Goal: Task Accomplishment & Management: Manage account settings

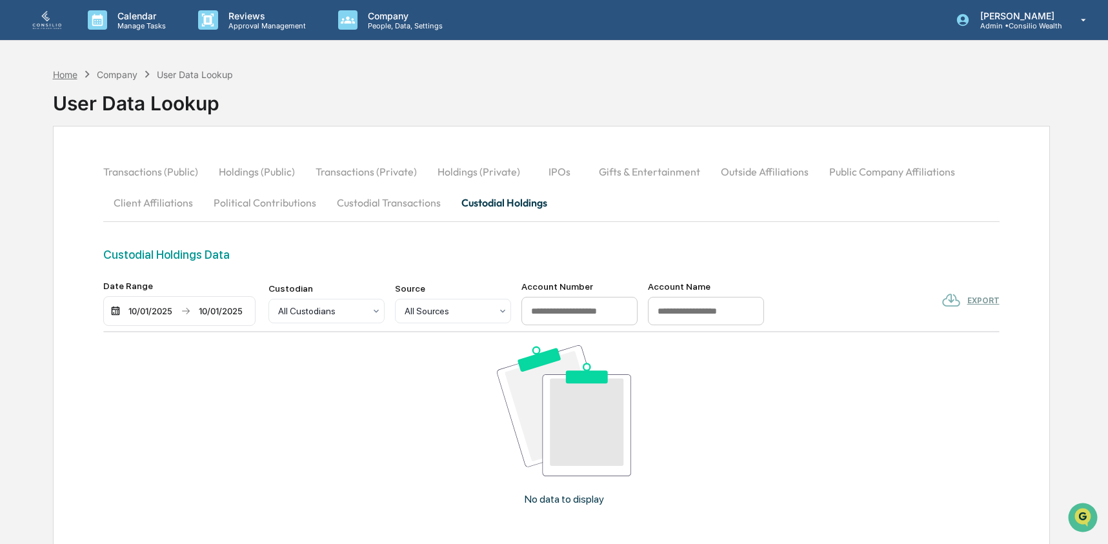
click at [61, 76] on div "Home" at bounding box center [65, 74] width 25 height 11
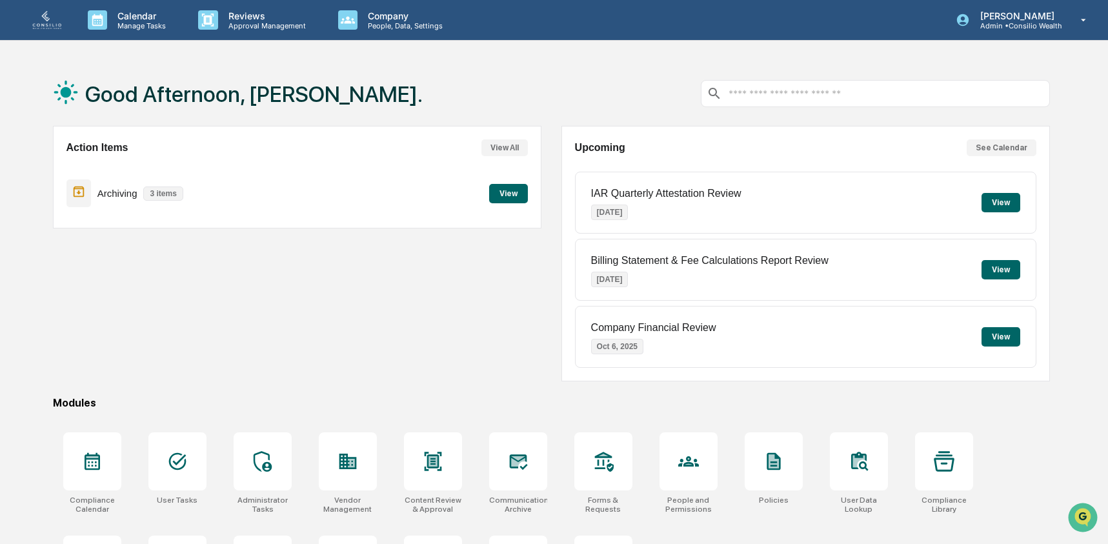
scroll to position [83, 0]
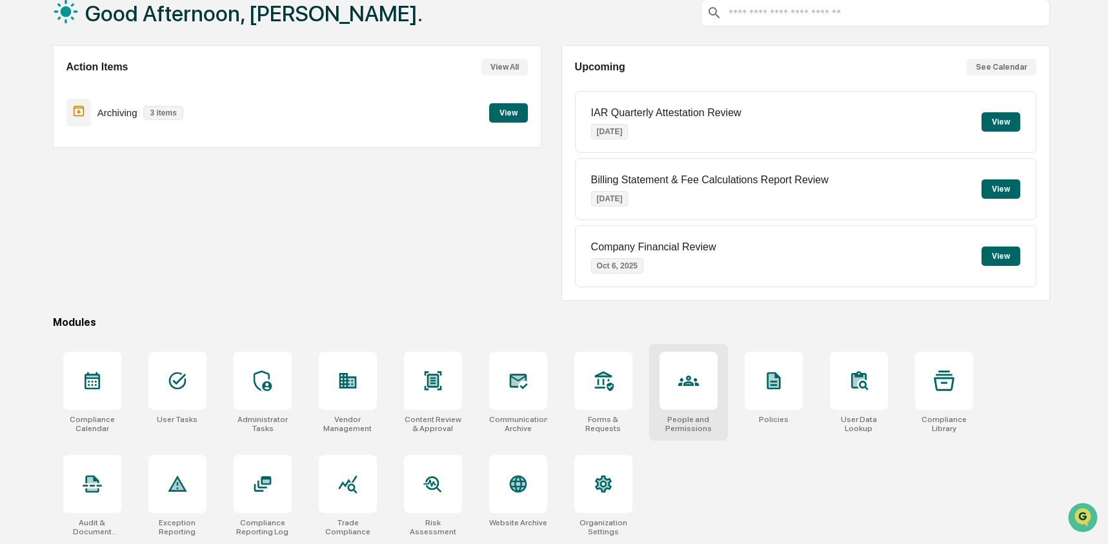
click at [698, 405] on div at bounding box center [689, 381] width 58 height 58
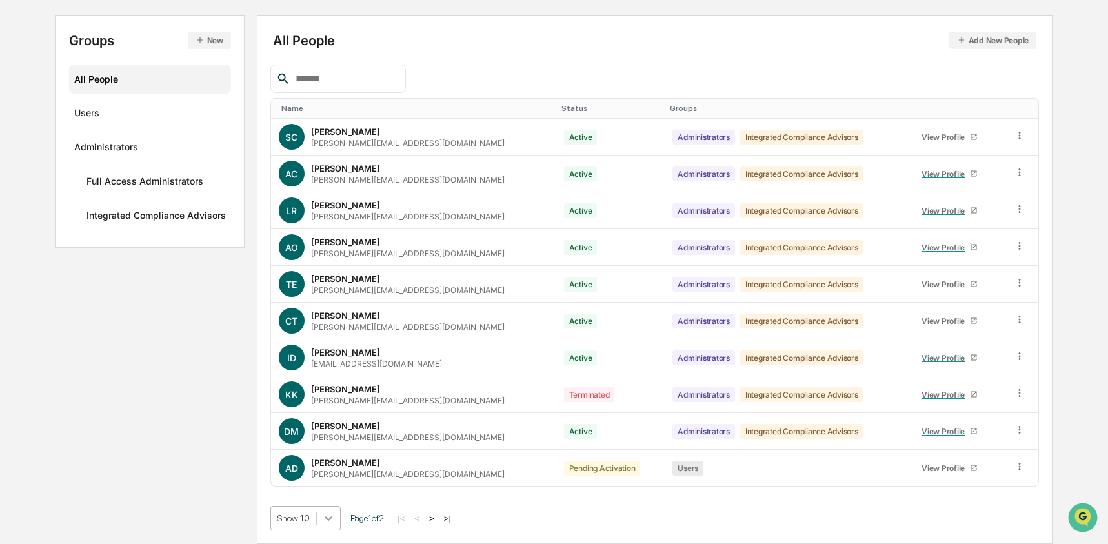
scroll to position [234, 0]
click at [330, 515] on body "Calendar Manage Tasks Reviews Approval Management Company People, Data, Setting…" at bounding box center [554, 207] width 1108 height 674
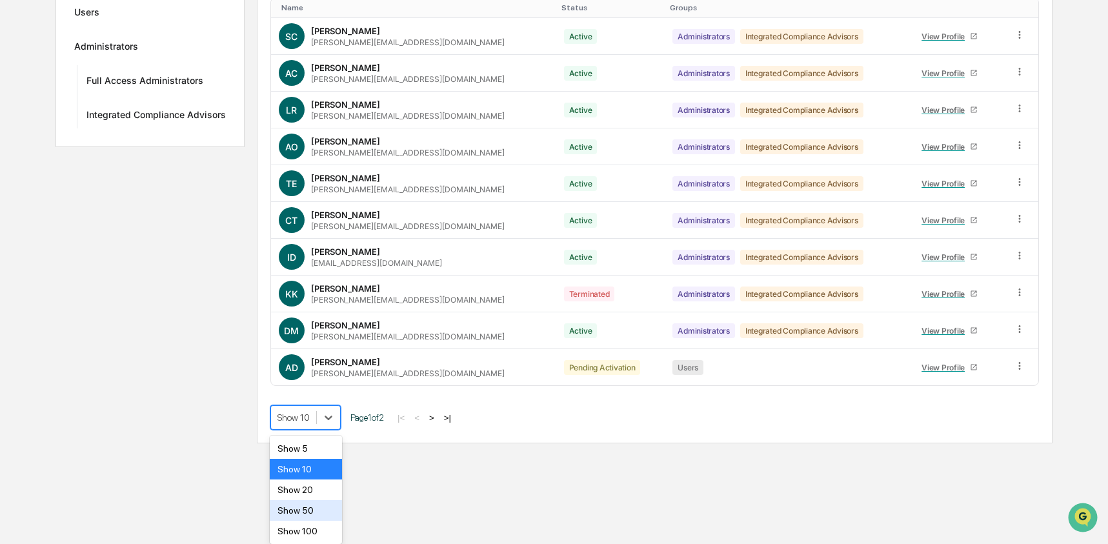
click at [330, 509] on div "Show 50" at bounding box center [306, 510] width 73 height 21
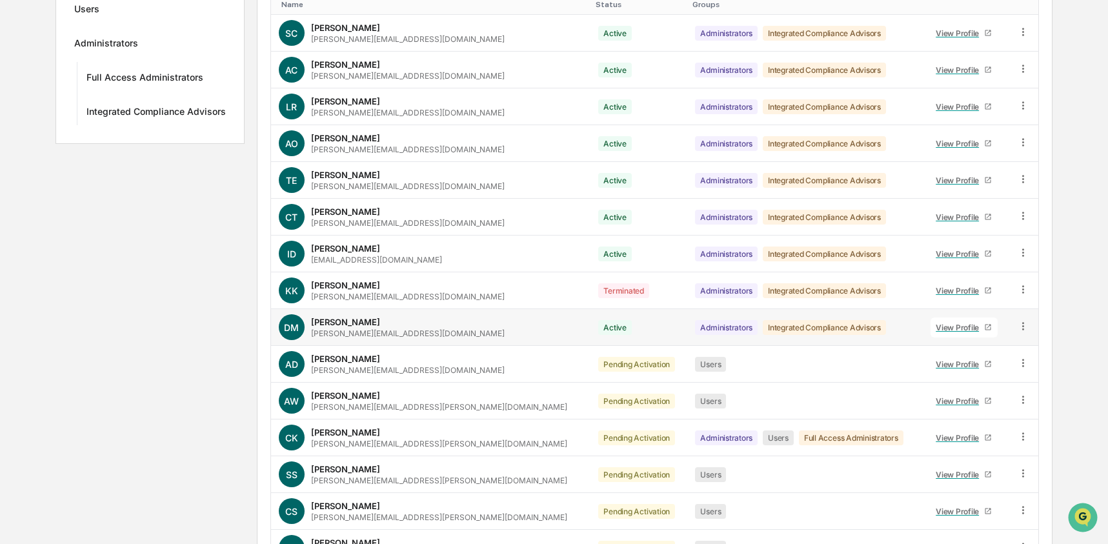
click at [1022, 331] on icon at bounding box center [1023, 326] width 12 height 12
click at [135, 375] on div "Groups New All People Users Administrators Full Access Administrators Integrate…" at bounding box center [553, 360] width 997 height 896
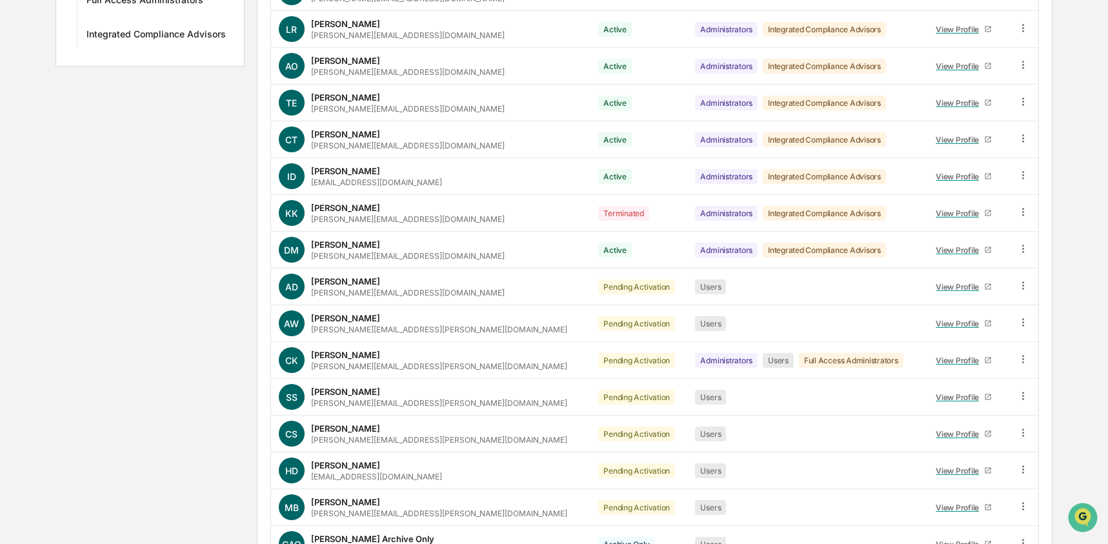
scroll to position [409, 0]
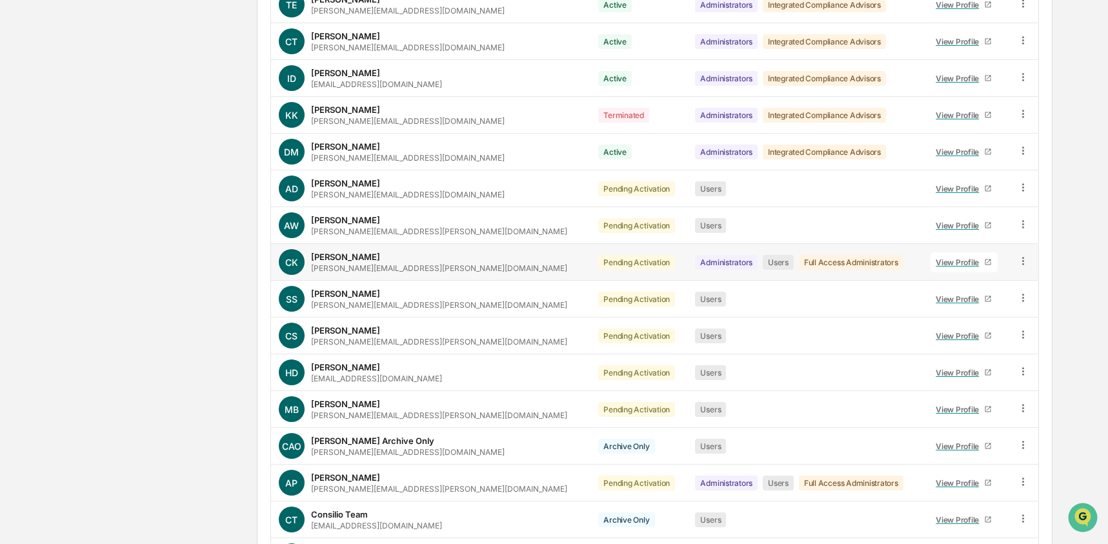
click at [1020, 260] on icon at bounding box center [1023, 261] width 12 height 12
click at [972, 304] on div "Change Status" at bounding box center [963, 307] width 111 height 15
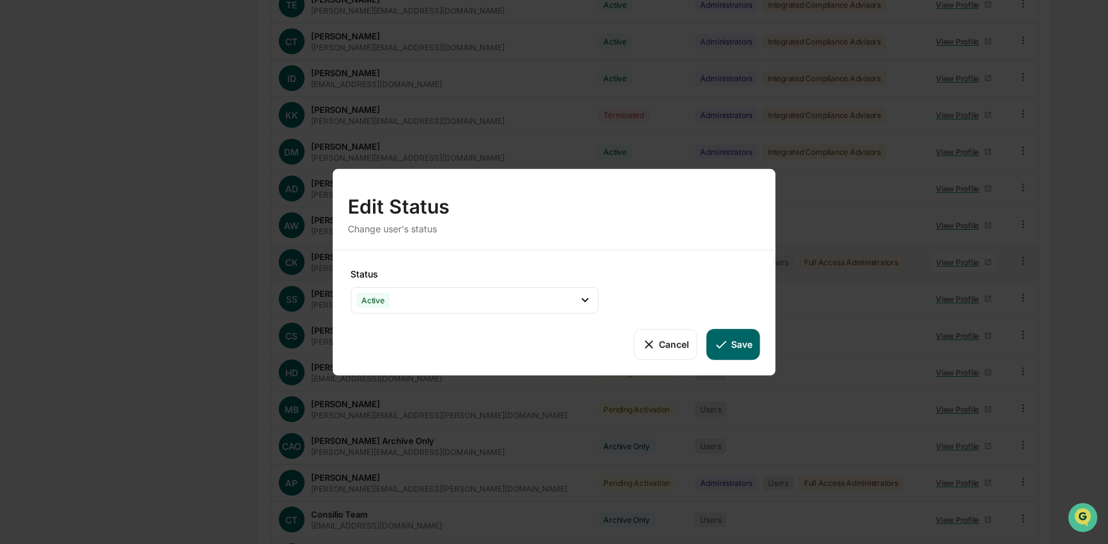
click at [764, 350] on div "Status Active Active Archive Only Suspended/Leave Terminated Pending Activation…" at bounding box center [553, 312] width 443 height 125
click at [756, 350] on button "Save" at bounding box center [734, 343] width 54 height 31
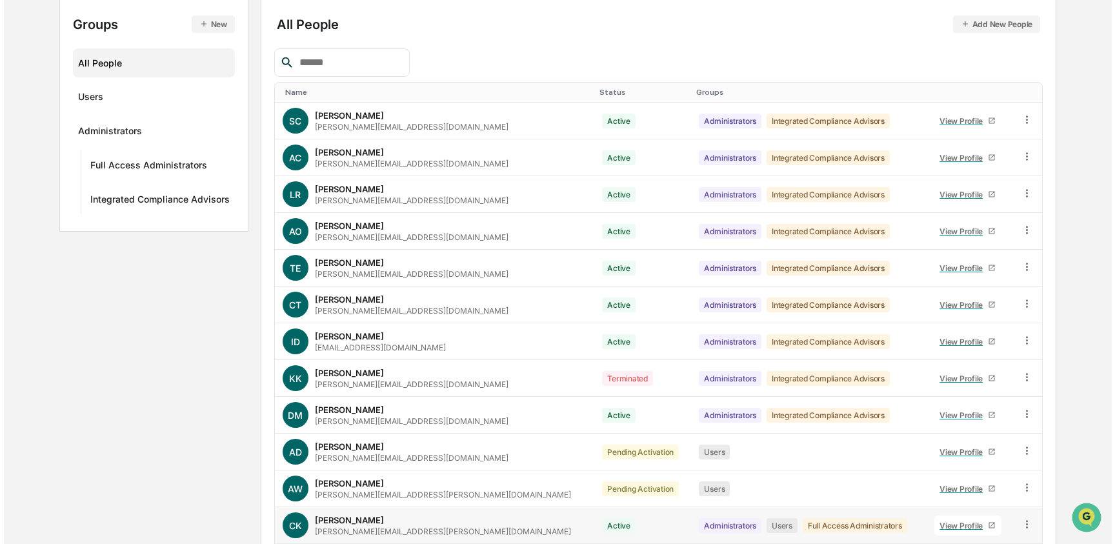
scroll to position [0, 0]
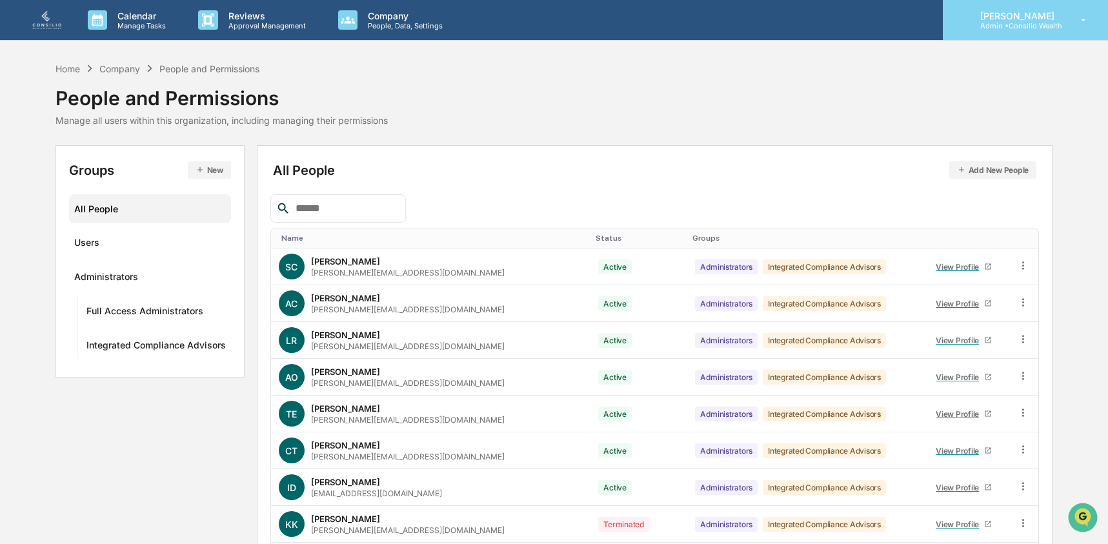
click at [1020, 28] on p "Admin • Consilio Wealth" at bounding box center [1016, 25] width 92 height 9
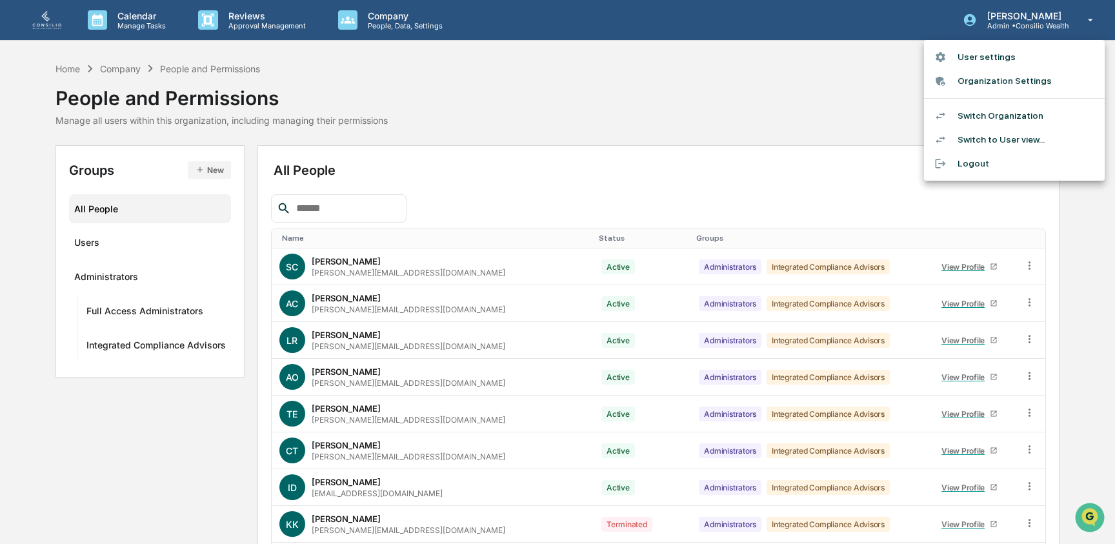
click at [1006, 116] on li "Switch Organization" at bounding box center [1014, 116] width 181 height 24
